Goal: Check status: Check status

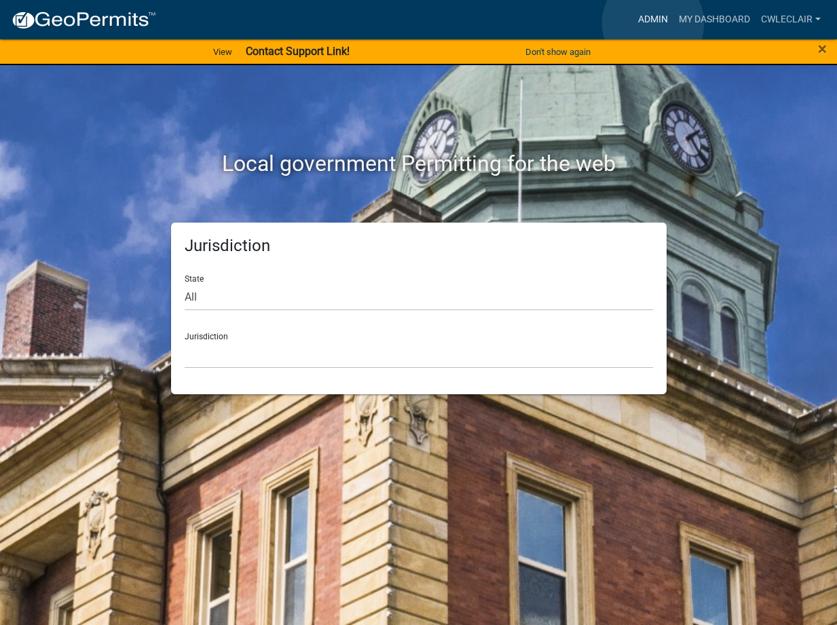
click at [653, 23] on link "Admin" at bounding box center [652, 20] width 41 height 26
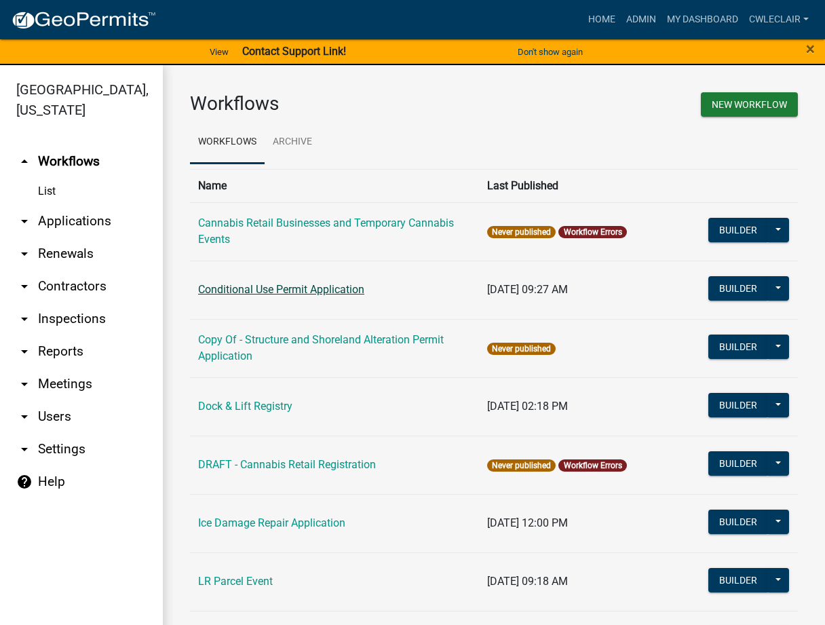
click at [290, 292] on link "Conditional Use Permit Application" at bounding box center [281, 289] width 166 height 13
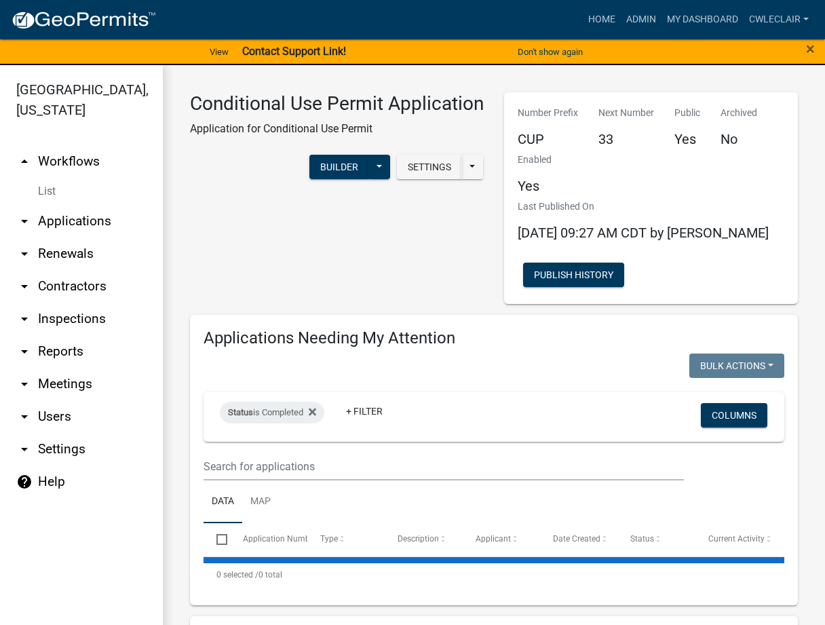
select select "3: 100"
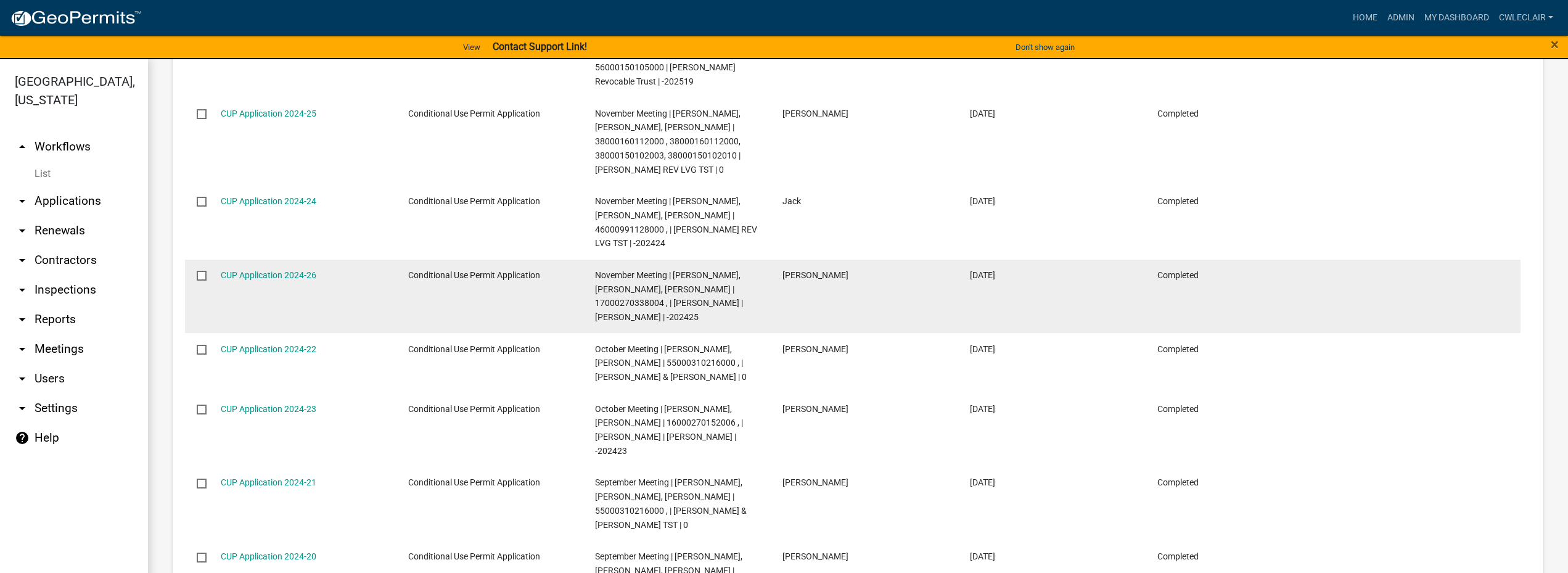
scroll to position [3307, 0]
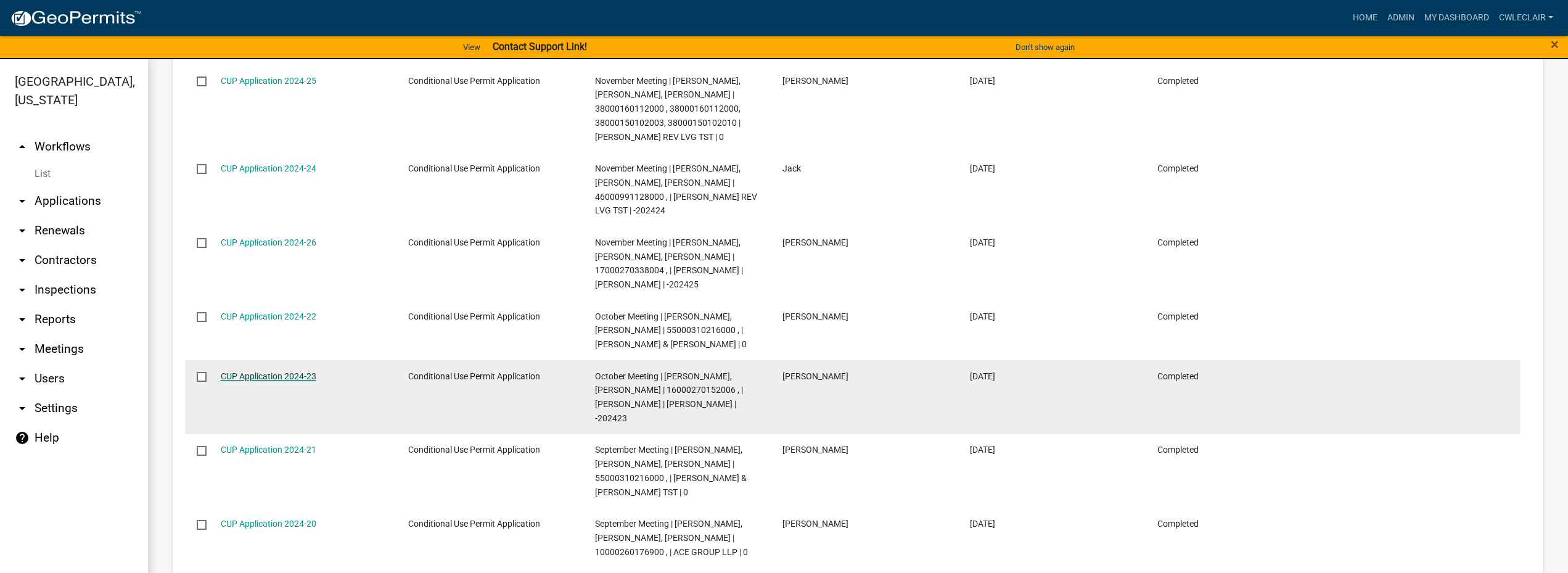
click at [287, 372] on link "CUP Application 2024-23" at bounding box center [268, 376] width 95 height 10
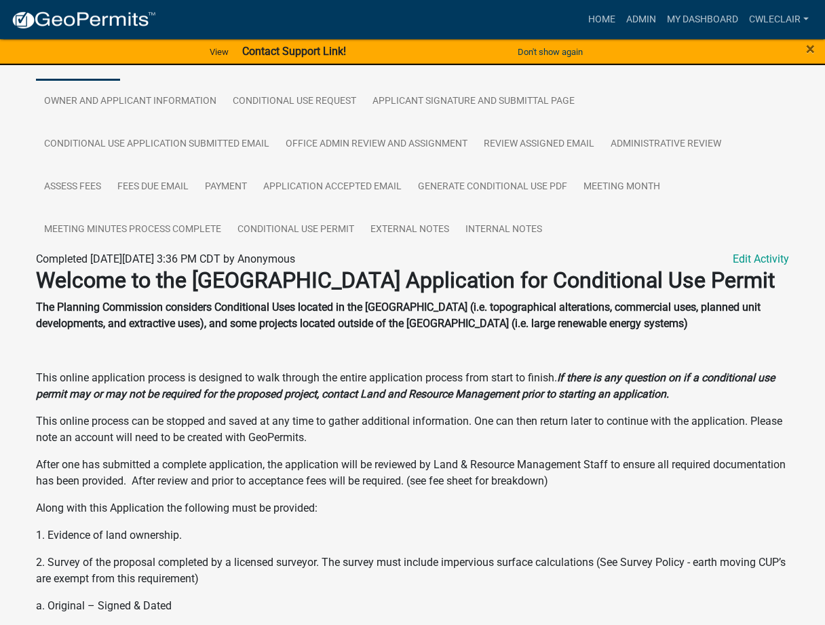
scroll to position [217, 0]
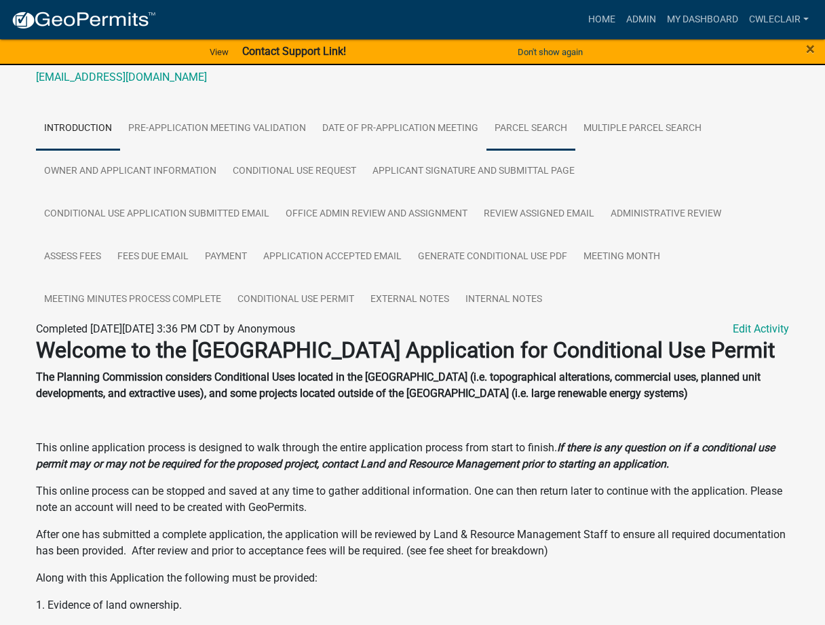
click at [523, 151] on link "Parcel search" at bounding box center [531, 128] width 89 height 43
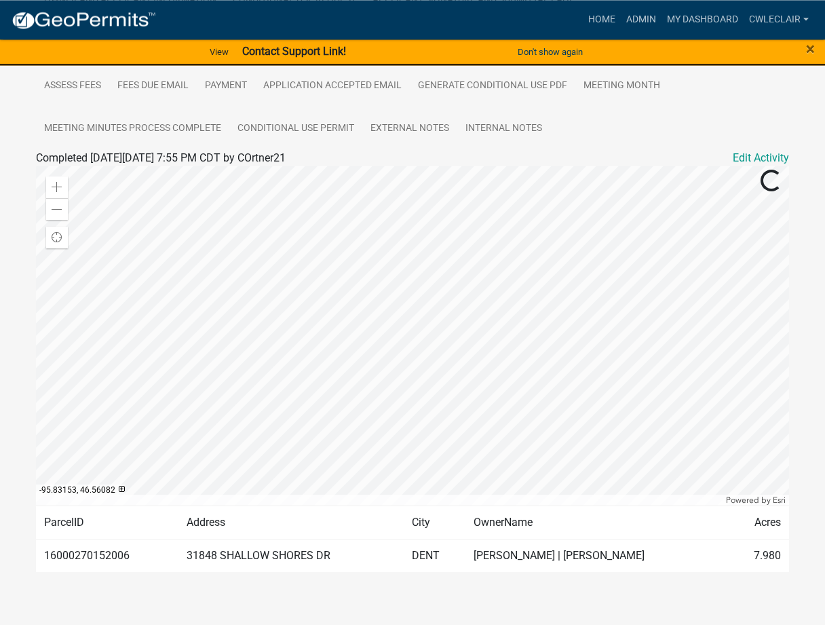
scroll to position [415, 0]
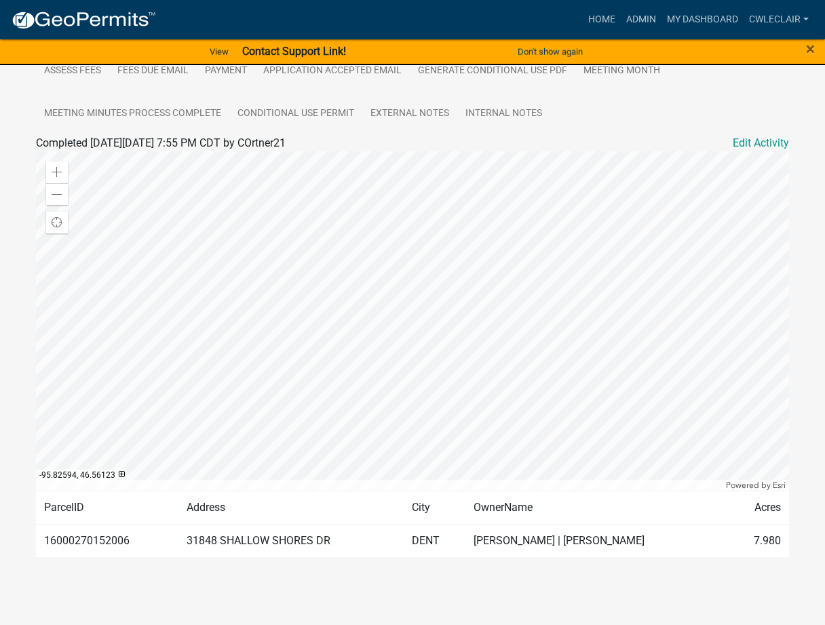
click at [404, 358] on div at bounding box center [412, 320] width 753 height 339
